Goal: Task Accomplishment & Management: Manage account settings

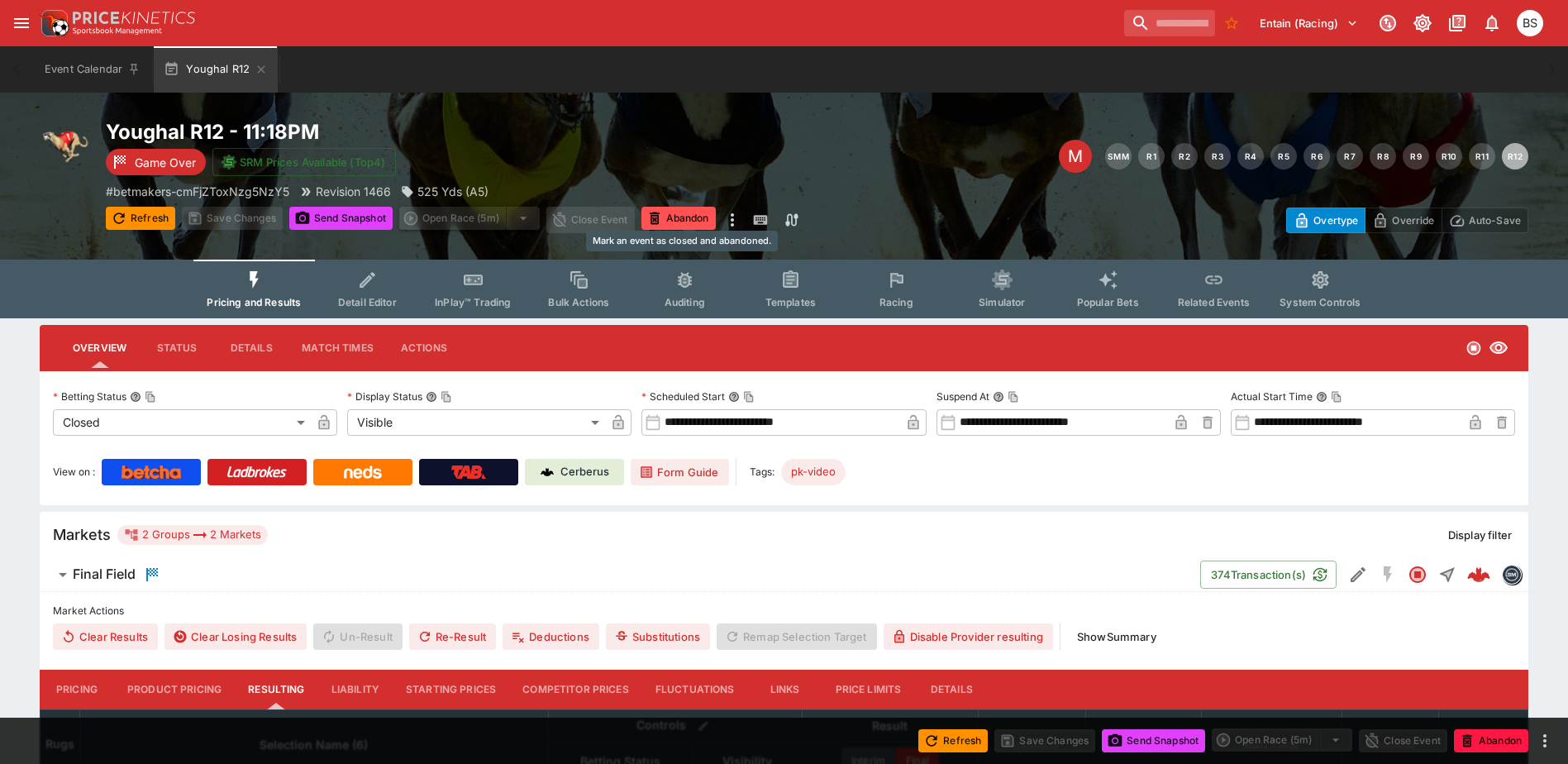
click at [692, 223] on button "Abandon" at bounding box center [678, 218] width 75 height 23
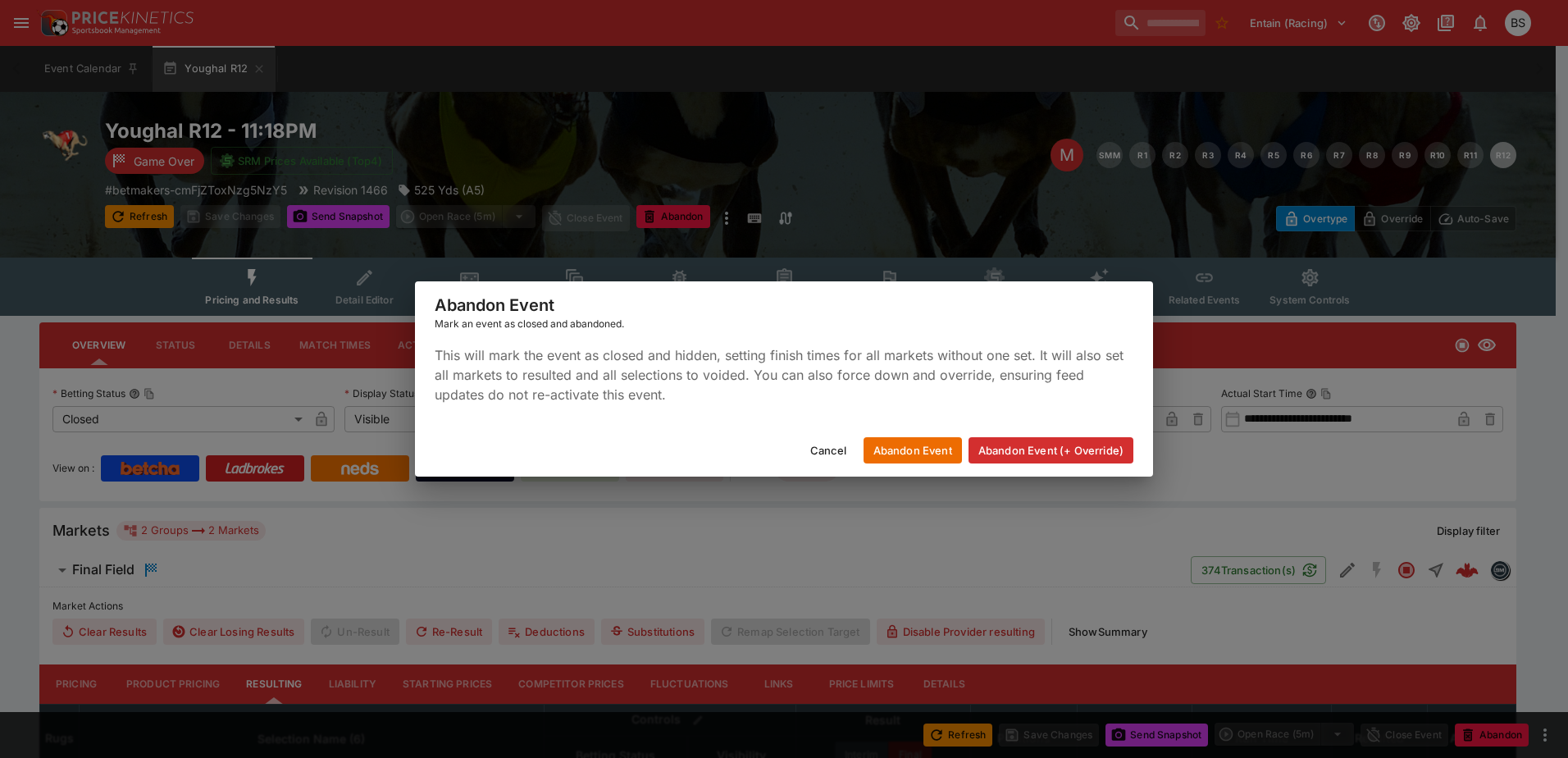
click at [1025, 453] on button "Abandon Event (+ Override)" at bounding box center [1050, 450] width 164 height 26
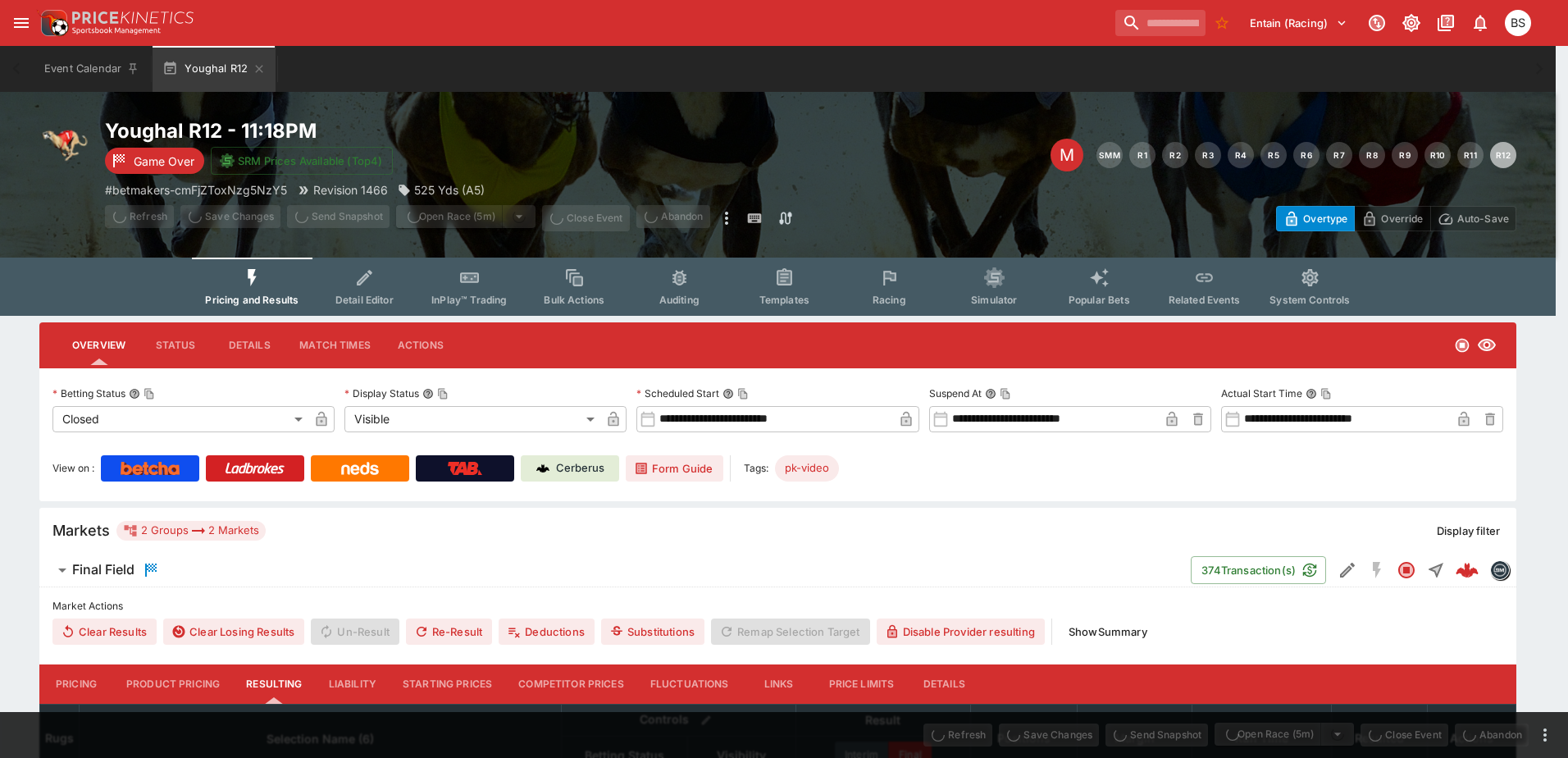
type input "**********"
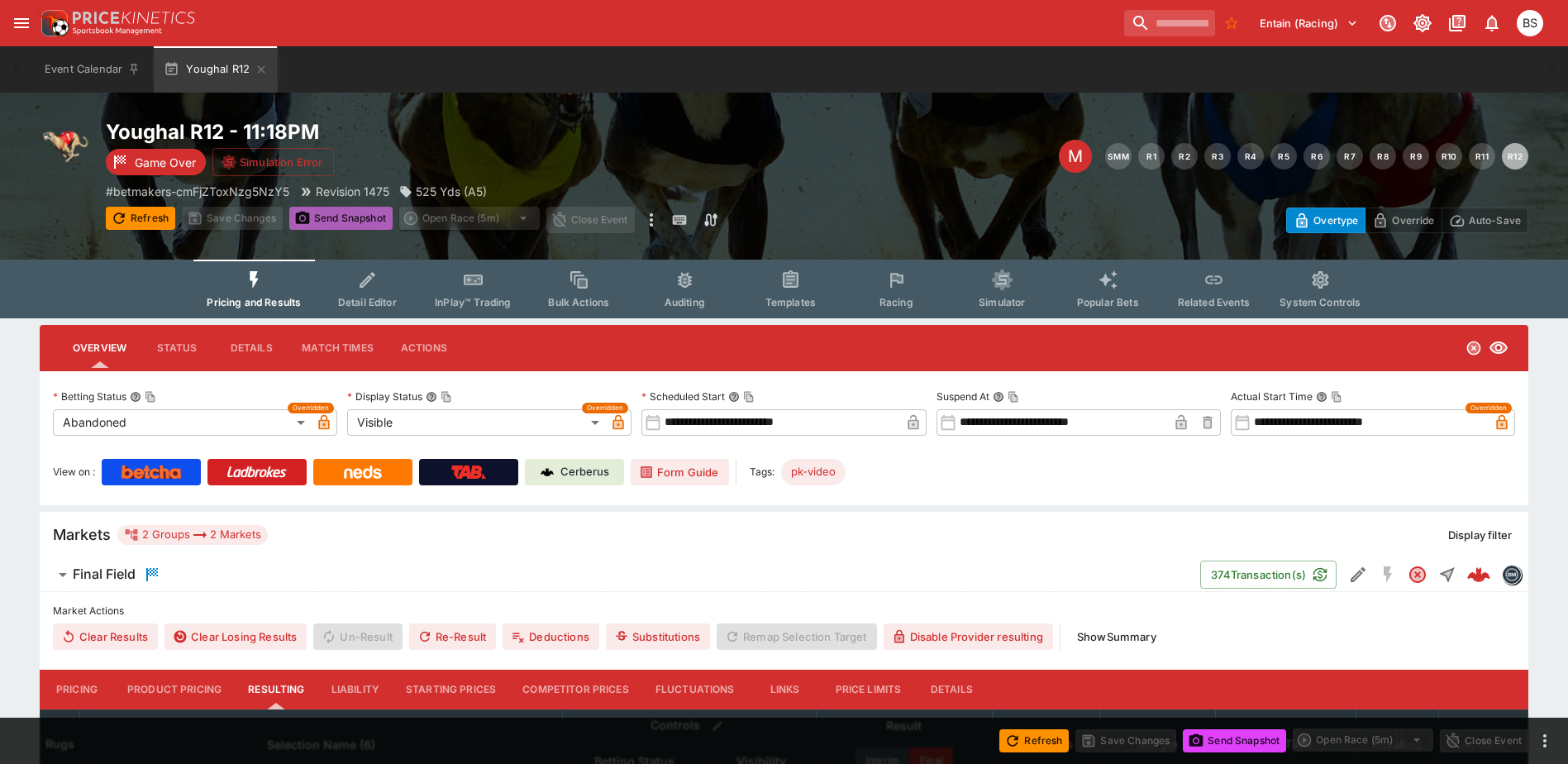
click at [336, 217] on button "Send Snapshot" at bounding box center [340, 218] width 104 height 23
click at [688, 578] on span "Final Field" at bounding box center [630, 574] width 1114 height 19
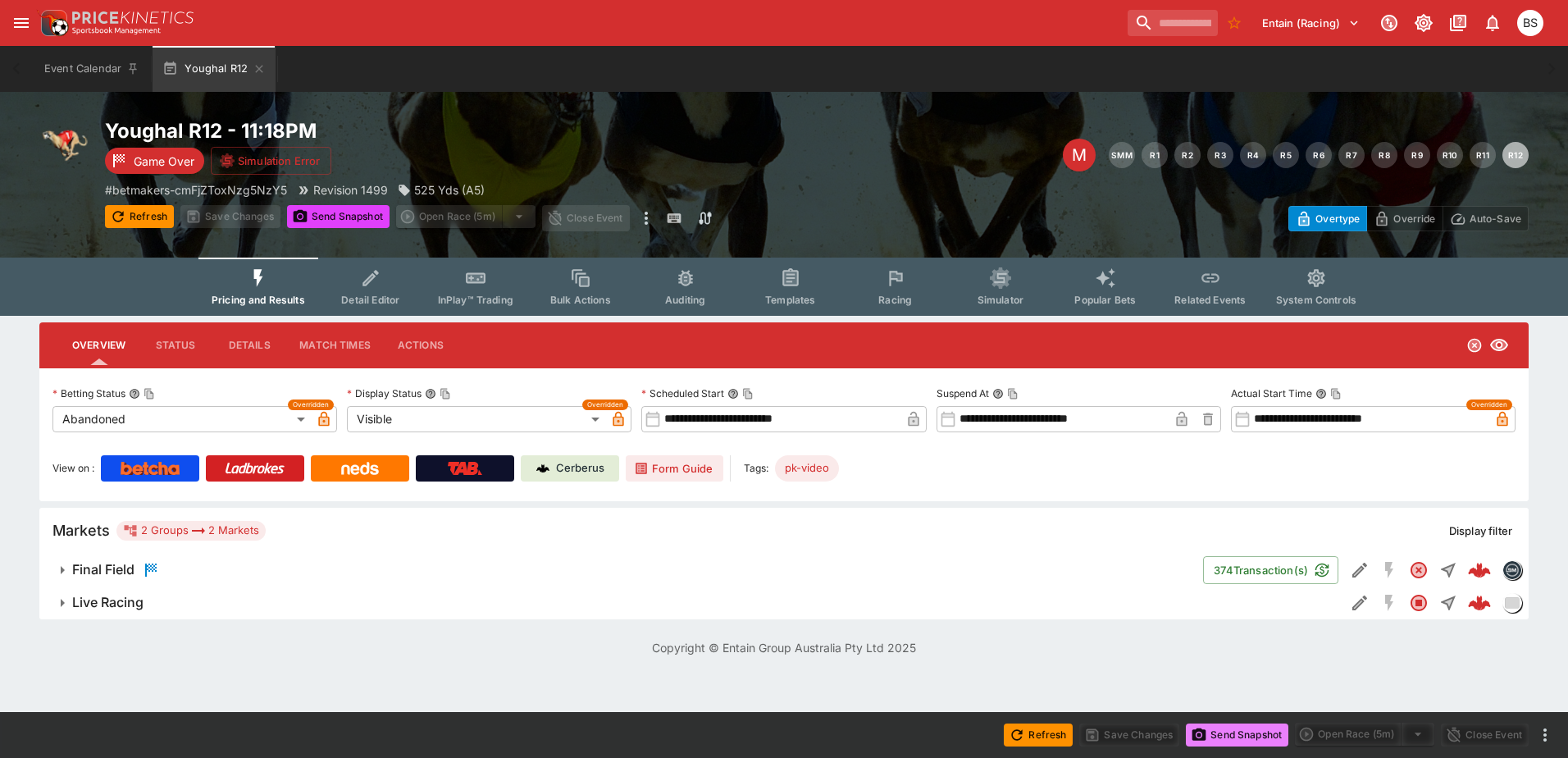
click at [1227, 742] on button "Send Snapshot" at bounding box center [1236, 735] width 103 height 23
click at [1212, 740] on button "Send Snapshot" at bounding box center [1236, 735] width 103 height 23
click at [127, 214] on button "Refresh" at bounding box center [139, 216] width 69 height 23
click at [337, 212] on button "Send Snapshot" at bounding box center [337, 216] width 103 height 23
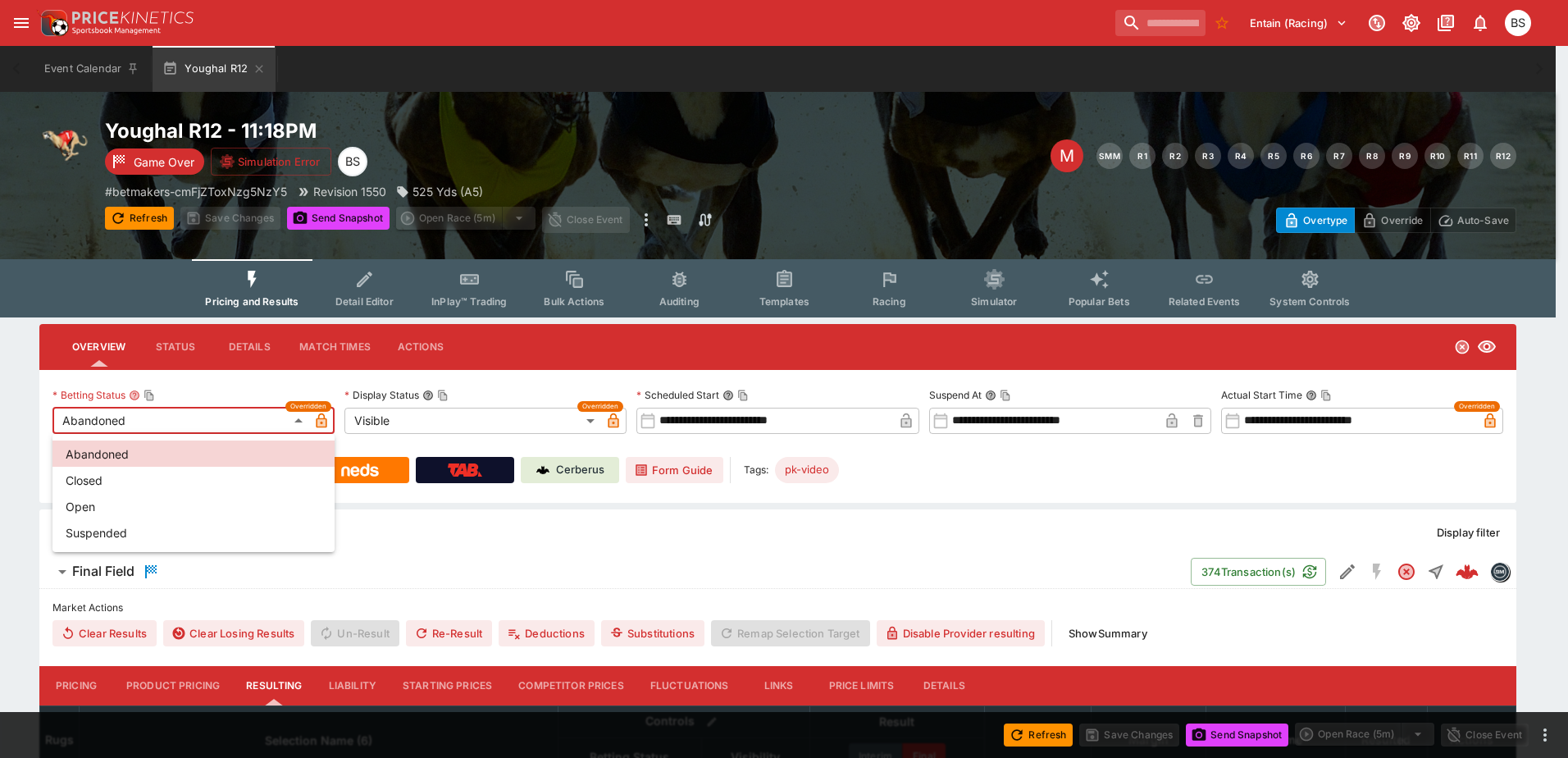
click at [299, 422] on body "**********" at bounding box center [784, 589] width 1568 height 1177
click at [224, 446] on li "Abandoned" at bounding box center [193, 453] width 282 height 26
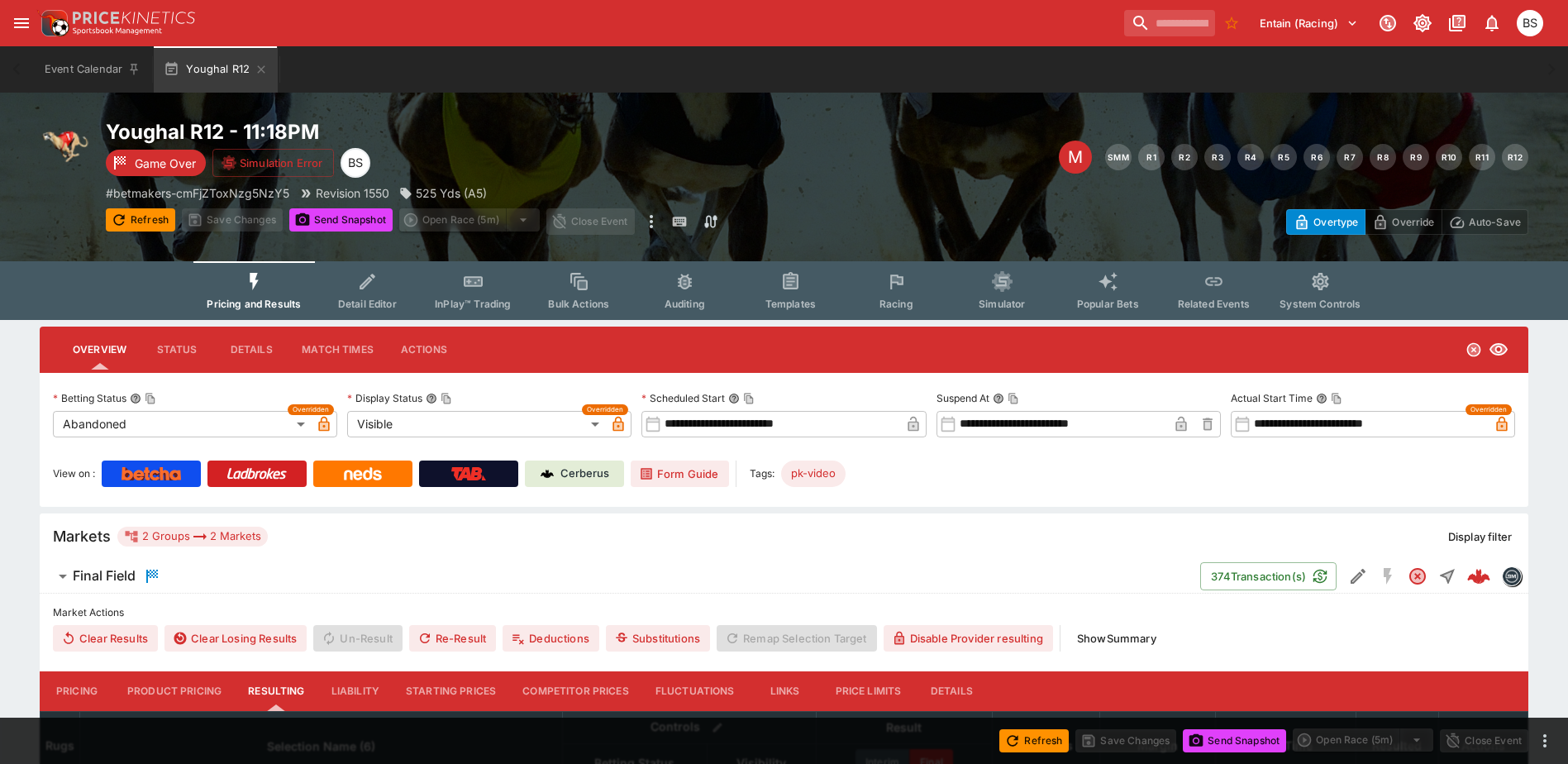
click at [1109, 740] on span "Save Changes" at bounding box center [1125, 739] width 101 height 16
click at [1219, 734] on button "Send Snapshot" at bounding box center [1234, 741] width 104 height 23
click at [344, 218] on button "Send Snapshot" at bounding box center [340, 220] width 104 height 23
